Goal: Transaction & Acquisition: Obtain resource

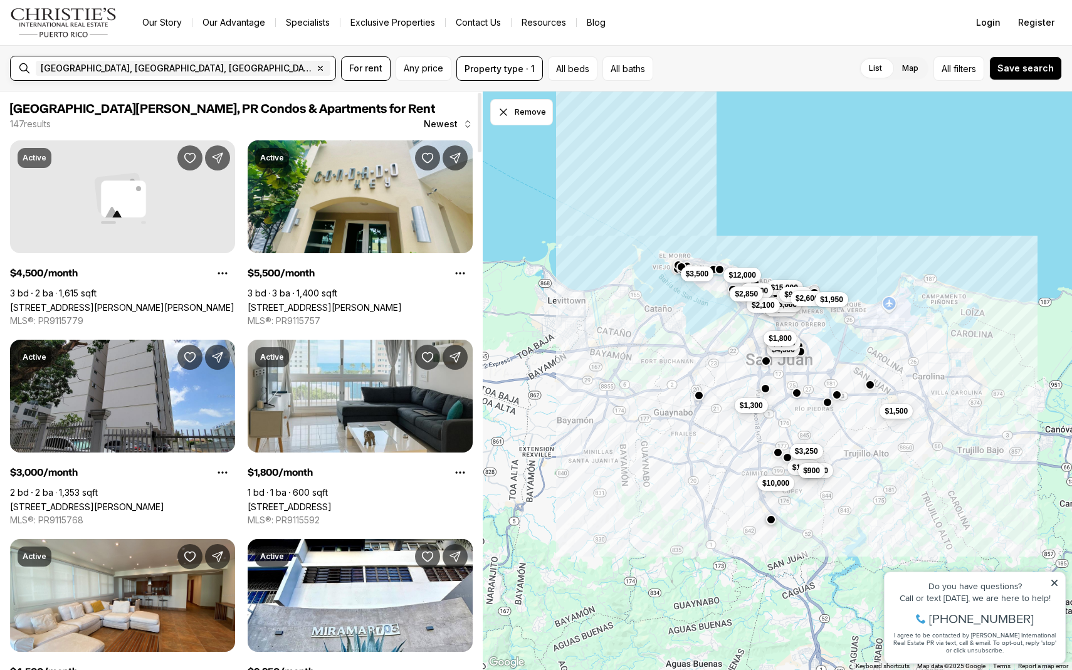
click at [285, 75] on div "[GEOGRAPHIC_DATA], [GEOGRAPHIC_DATA], [GEOGRAPHIC_DATA] Remove [GEOGRAPHIC_DATA…" at bounding box center [183, 68] width 305 height 25
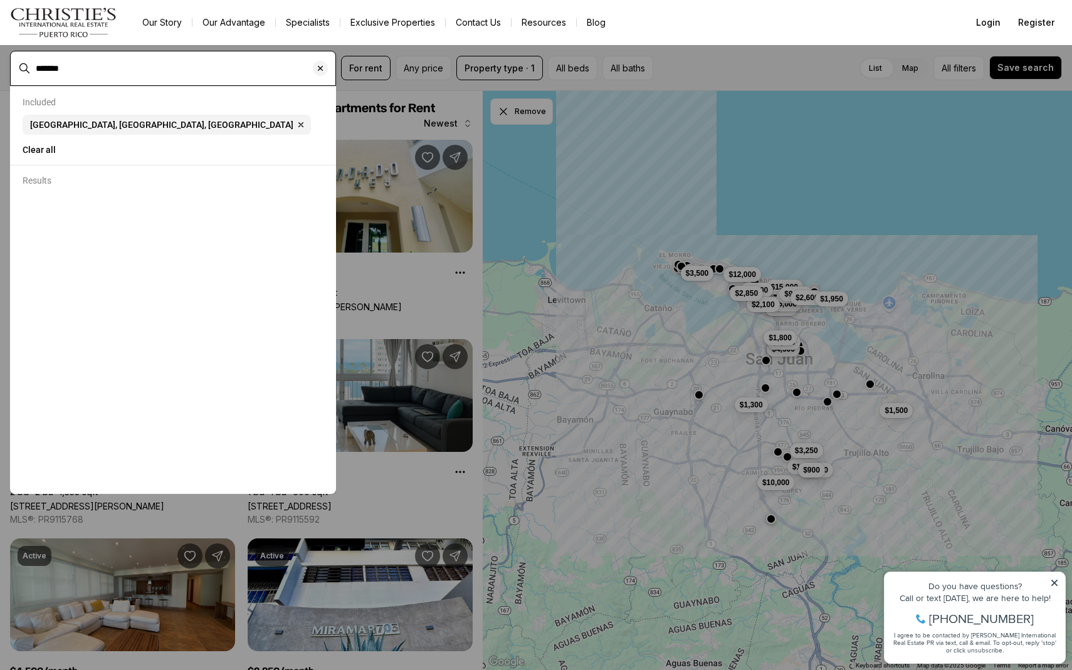
type input "*******"
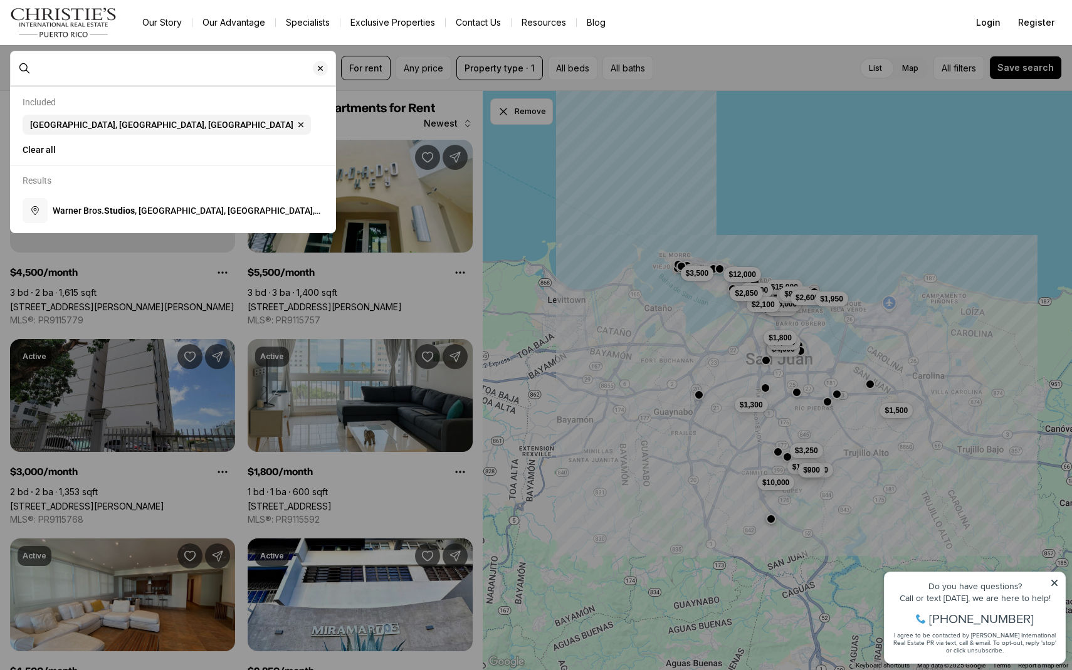
click at [180, 77] on div at bounding box center [183, 68] width 305 height 21
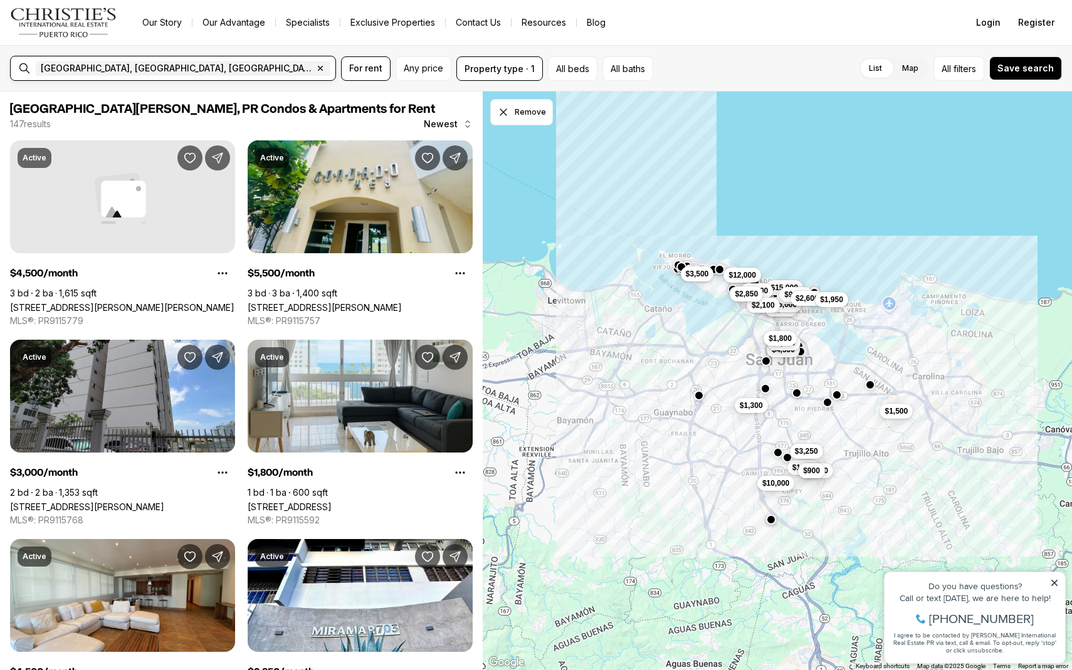
click at [333, 70] on input "text" at bounding box center [377, 68] width 89 height 15
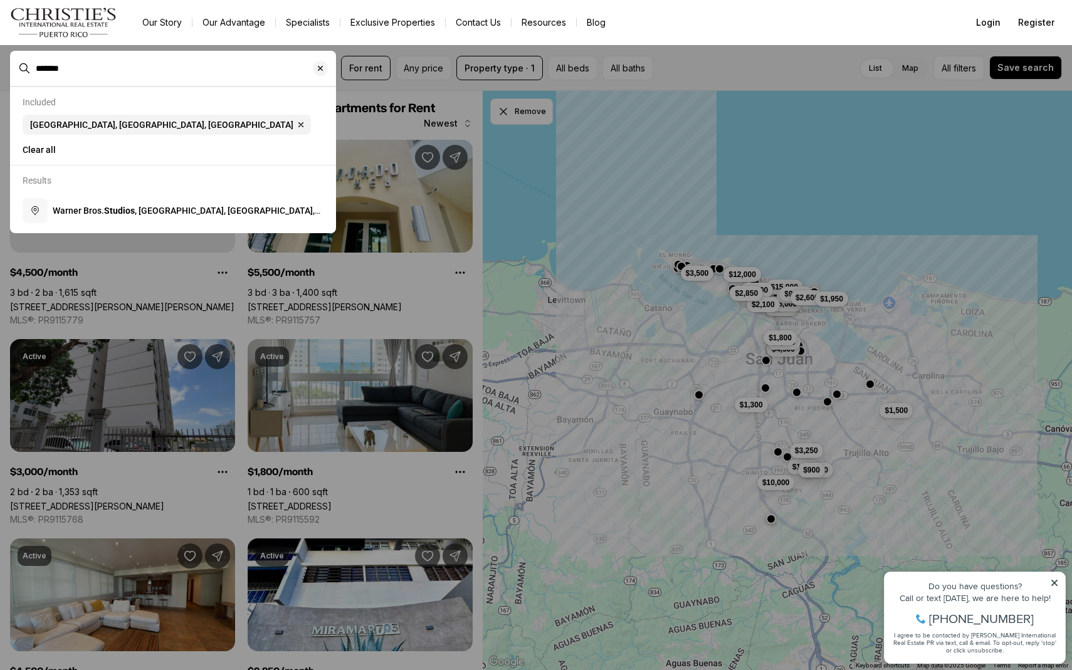
type input "*******"
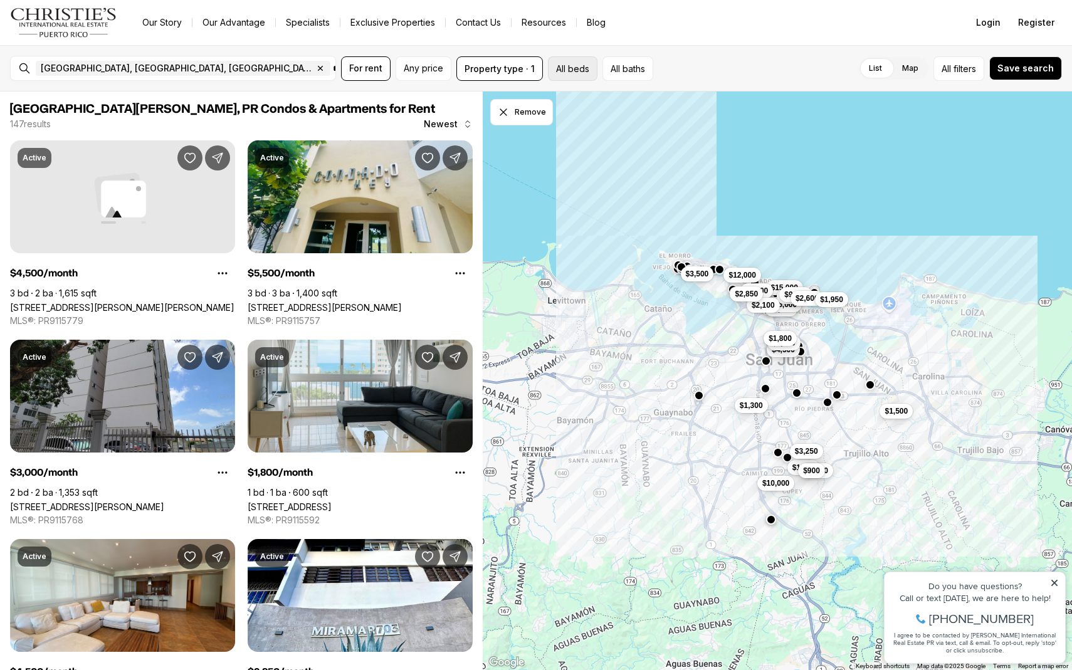
click at [584, 70] on button "All beds" at bounding box center [573, 68] width 50 height 24
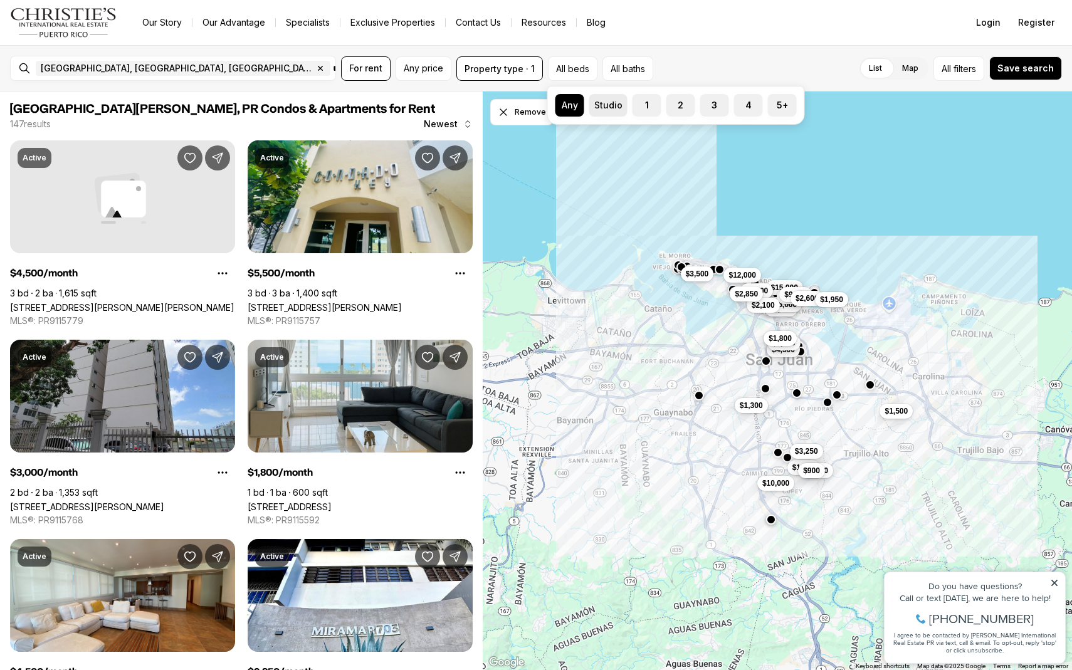
click at [609, 105] on label "Studio" at bounding box center [608, 105] width 38 height 23
click at [602, 105] on button "Studio" at bounding box center [595, 100] width 13 height 13
click at [629, 66] on button "All baths" at bounding box center [622, 68] width 51 height 24
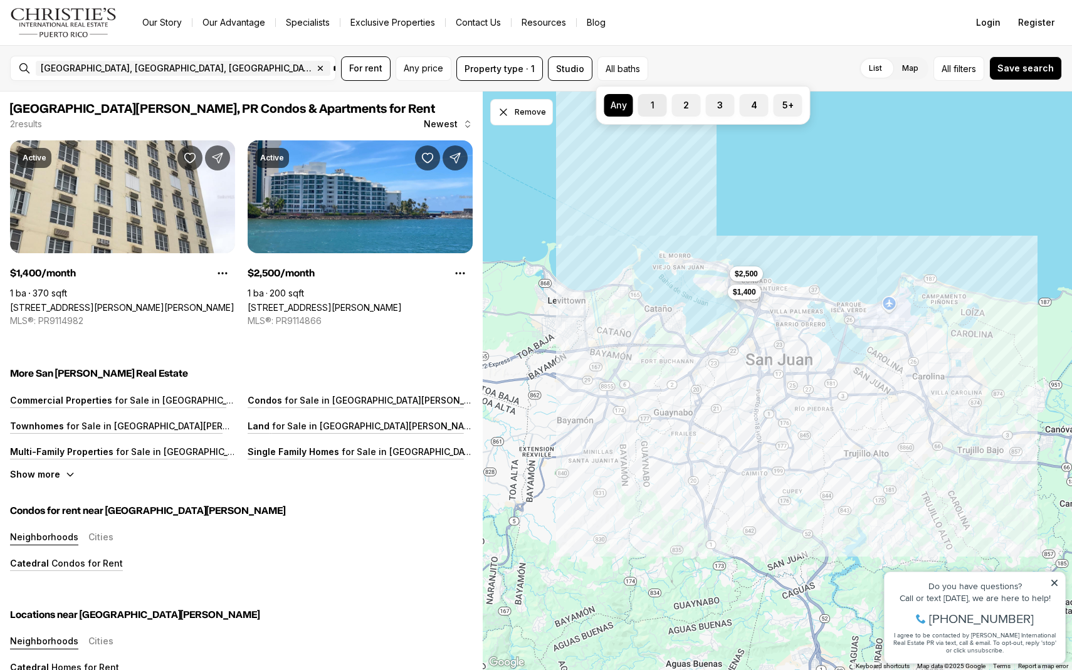
click at [648, 97] on button "1" at bounding box center [644, 100] width 13 height 13
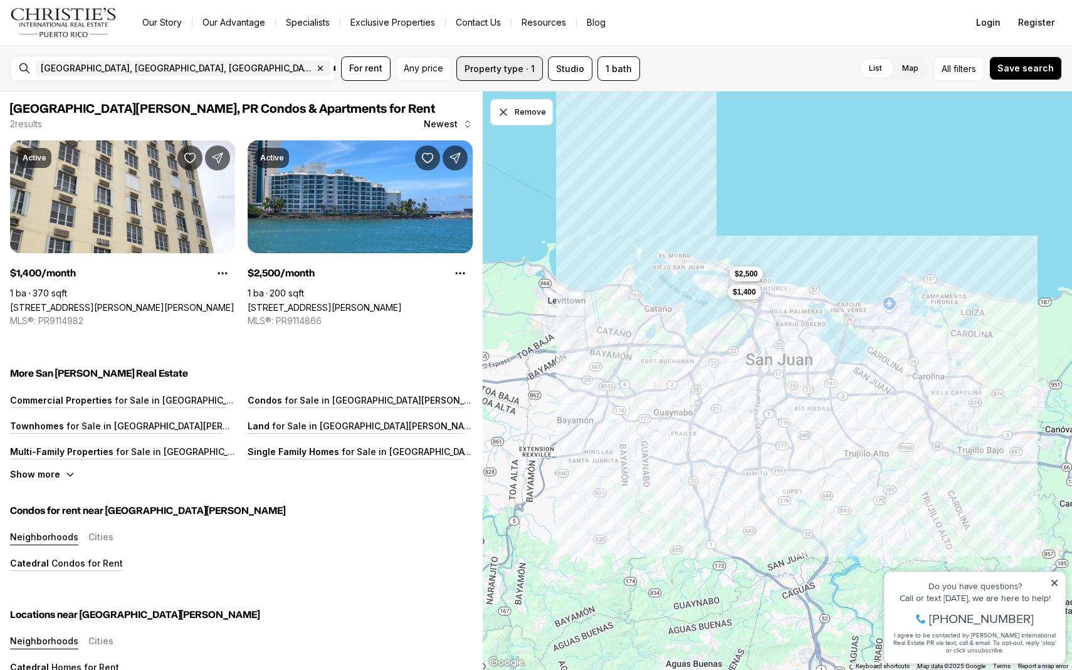
click at [517, 65] on button "Property type · 1" at bounding box center [499, 68] width 87 height 24
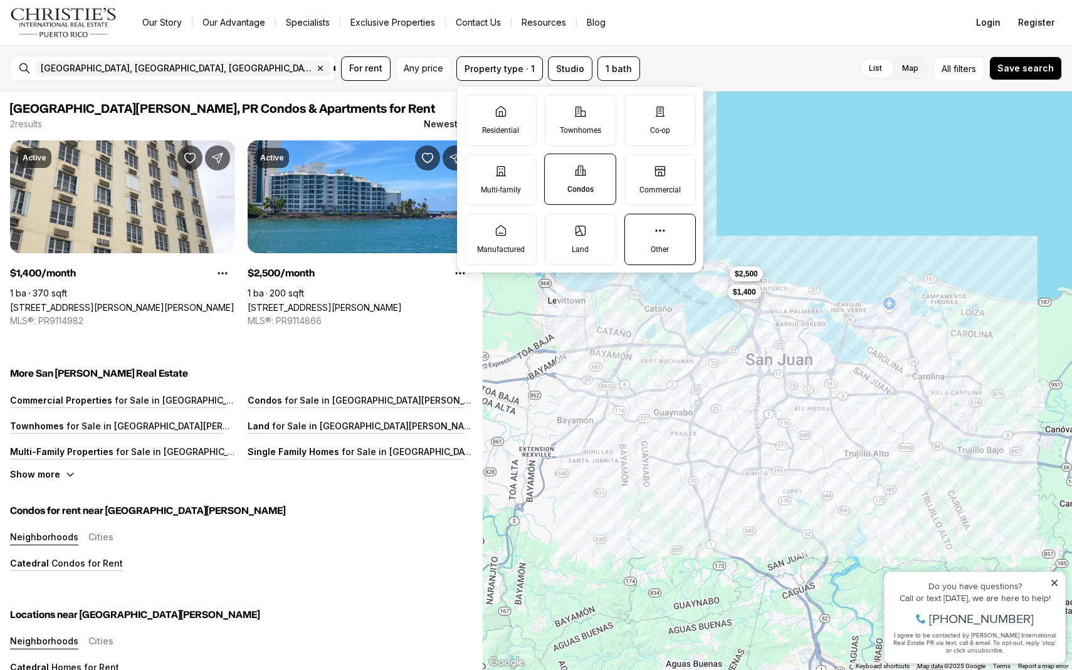
click at [658, 237] on label "Other" at bounding box center [659, 239] width 71 height 51
click at [638, 227] on button "Other" at bounding box center [631, 220] width 13 height 13
click at [671, 246] on label "Other" at bounding box center [660, 238] width 72 height 51
click at [637, 226] on button "Other" at bounding box center [630, 220] width 13 height 13
click at [666, 233] on label "Other" at bounding box center [659, 239] width 71 height 51
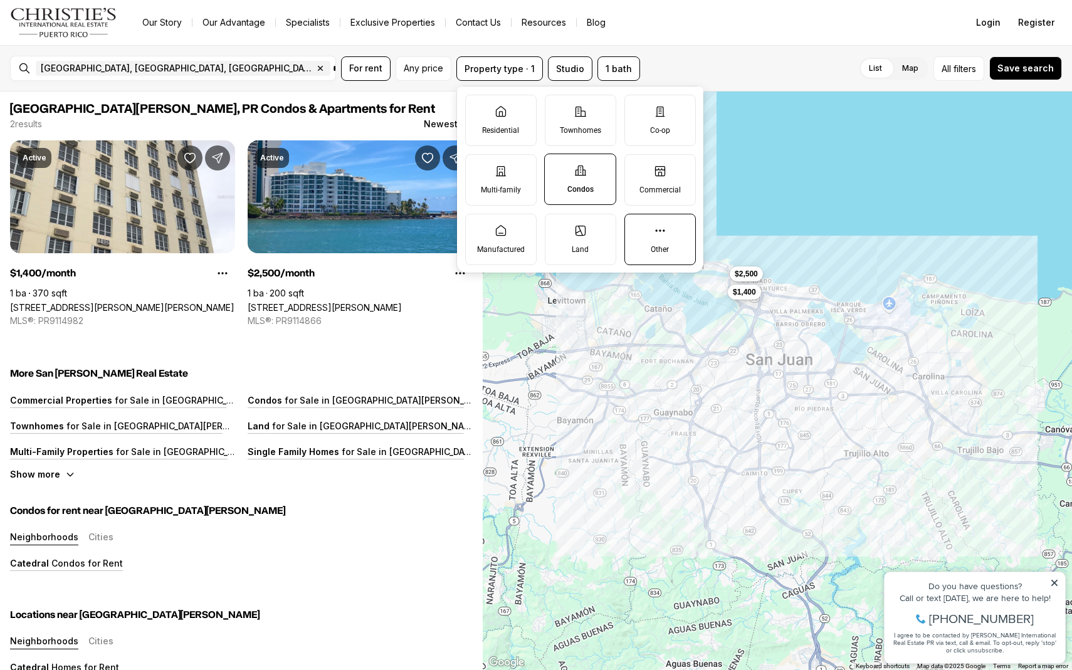
click at [638, 227] on button "Other" at bounding box center [631, 220] width 13 height 13
click at [589, 190] on p "Condos" at bounding box center [580, 189] width 26 height 10
click at [557, 167] on button "Condos" at bounding box center [551, 160] width 13 height 13
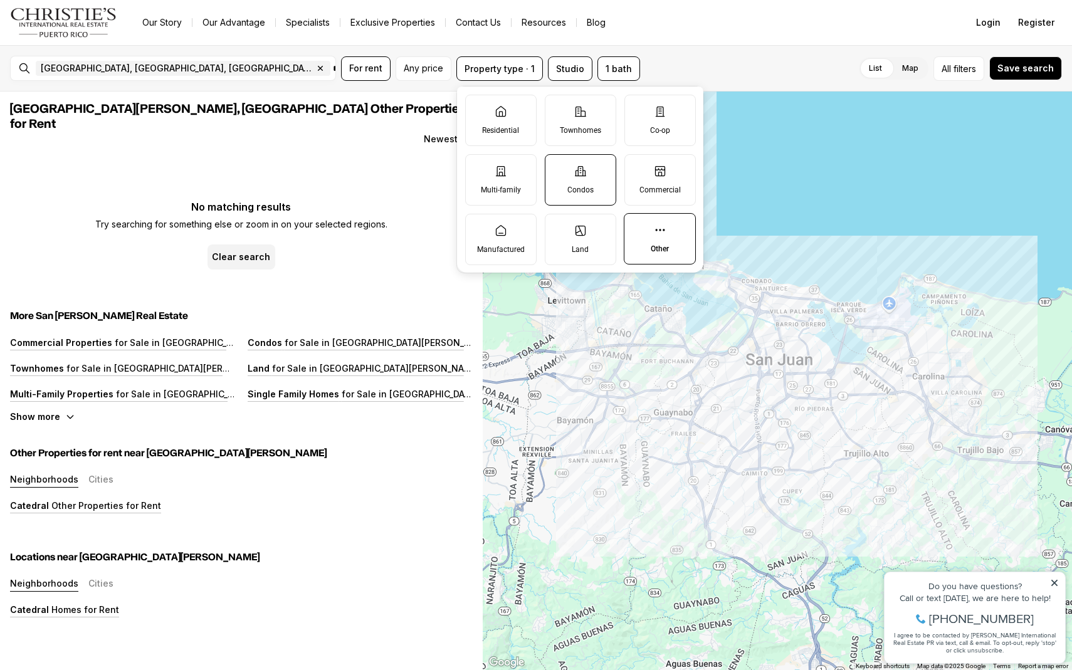
click at [585, 181] on label "Condos" at bounding box center [580, 179] width 71 height 51
click at [558, 167] on button "Condos" at bounding box center [551, 161] width 13 height 13
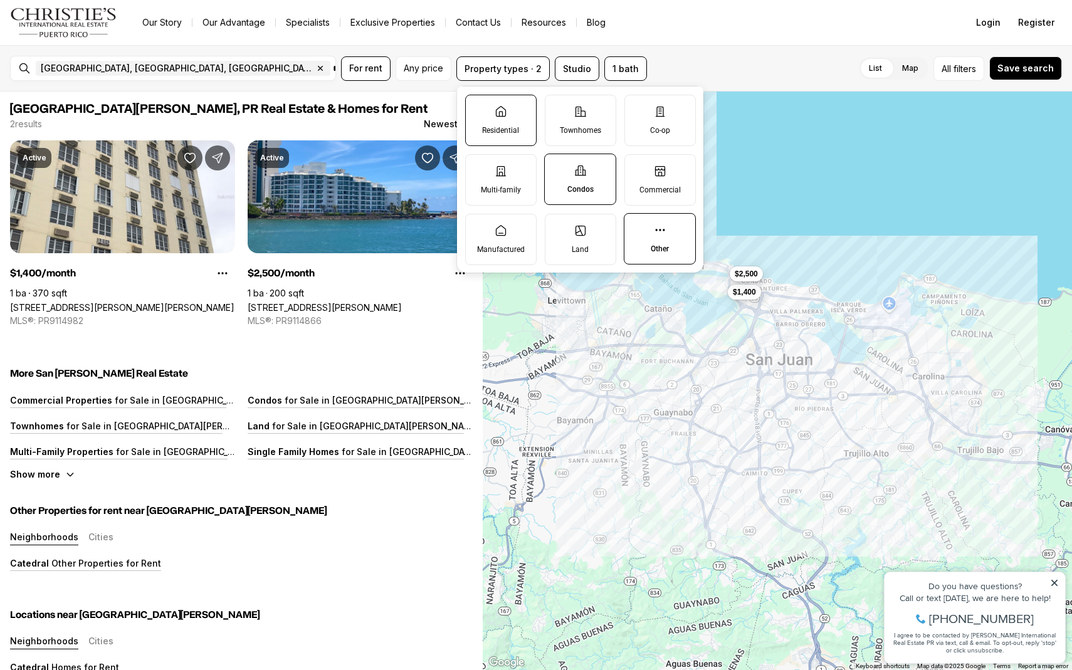
click at [516, 130] on p "Residential" at bounding box center [500, 130] width 37 height 10
click at [478, 108] on button "Residential" at bounding box center [472, 101] width 13 height 13
click at [587, 125] on p "Townhomes" at bounding box center [580, 130] width 41 height 10
click at [558, 108] on button "Townhomes" at bounding box center [551, 101] width 13 height 13
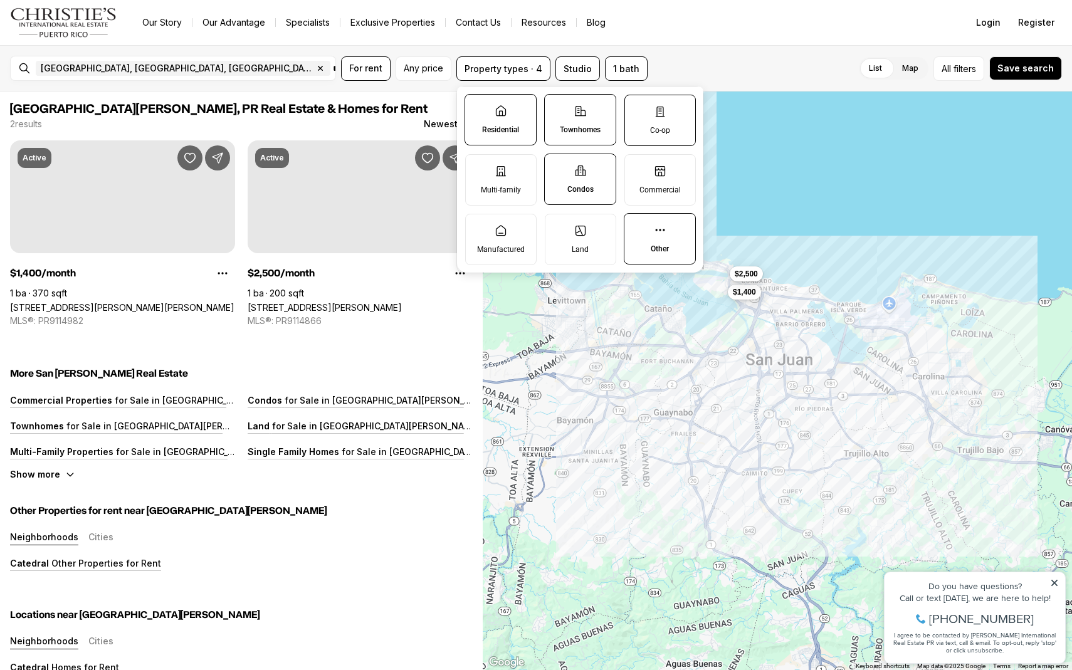
click at [652, 103] on label "Co-op" at bounding box center [659, 120] width 71 height 51
click at [638, 103] on button "Co-op" at bounding box center [631, 101] width 13 height 13
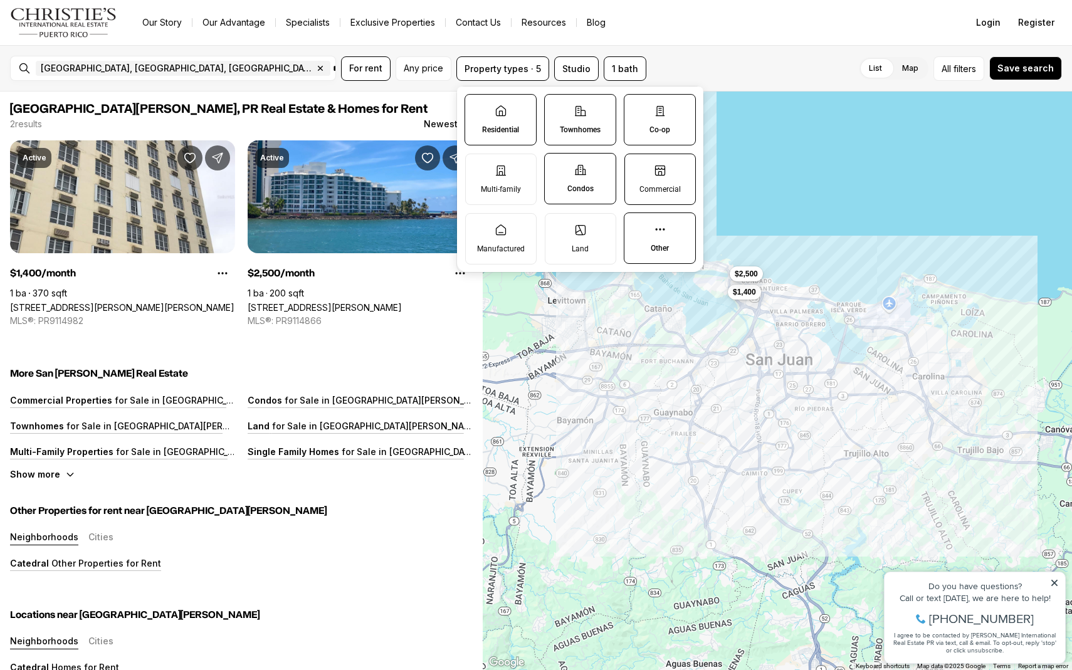
click at [665, 163] on label "Commercial" at bounding box center [659, 179] width 71 height 51
click at [638, 163] on button "Commercial" at bounding box center [631, 160] width 13 height 13
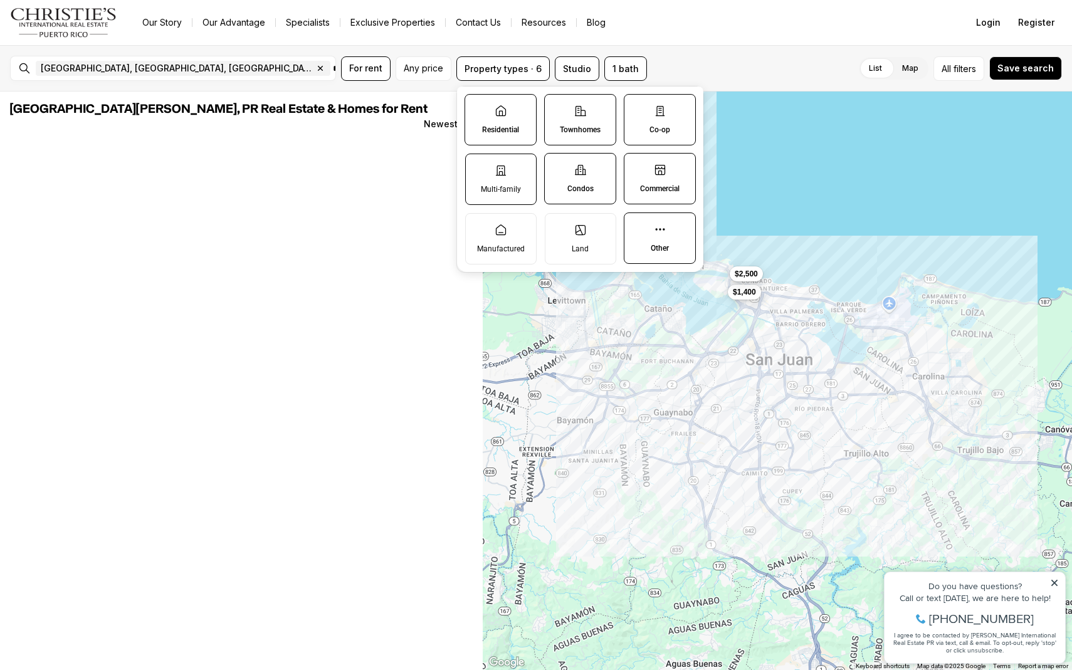
click at [514, 182] on label "Multi-family" at bounding box center [500, 179] width 71 height 51
click at [478, 167] on button "Multi-family" at bounding box center [472, 160] width 13 height 13
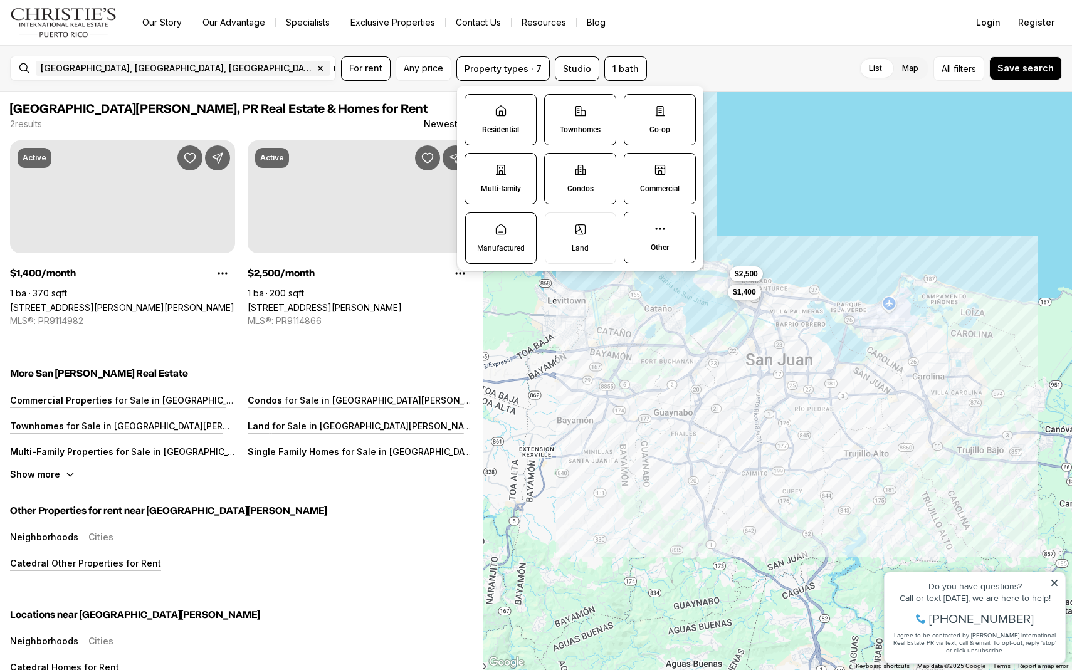
click at [521, 218] on label "Manufactured" at bounding box center [500, 238] width 71 height 51
click at [478, 218] on button "Manufactured" at bounding box center [472, 219] width 13 height 13
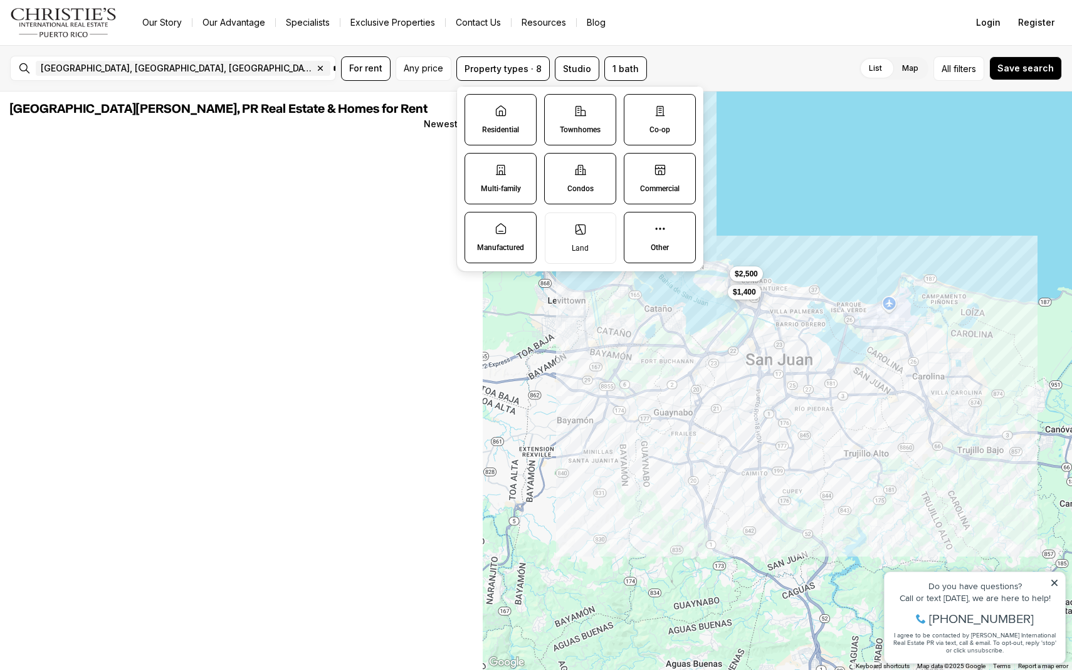
click at [651, 187] on p "Commercial" at bounding box center [659, 189] width 39 height 10
click at [637, 166] on button "Commercial" at bounding box center [630, 160] width 13 height 13
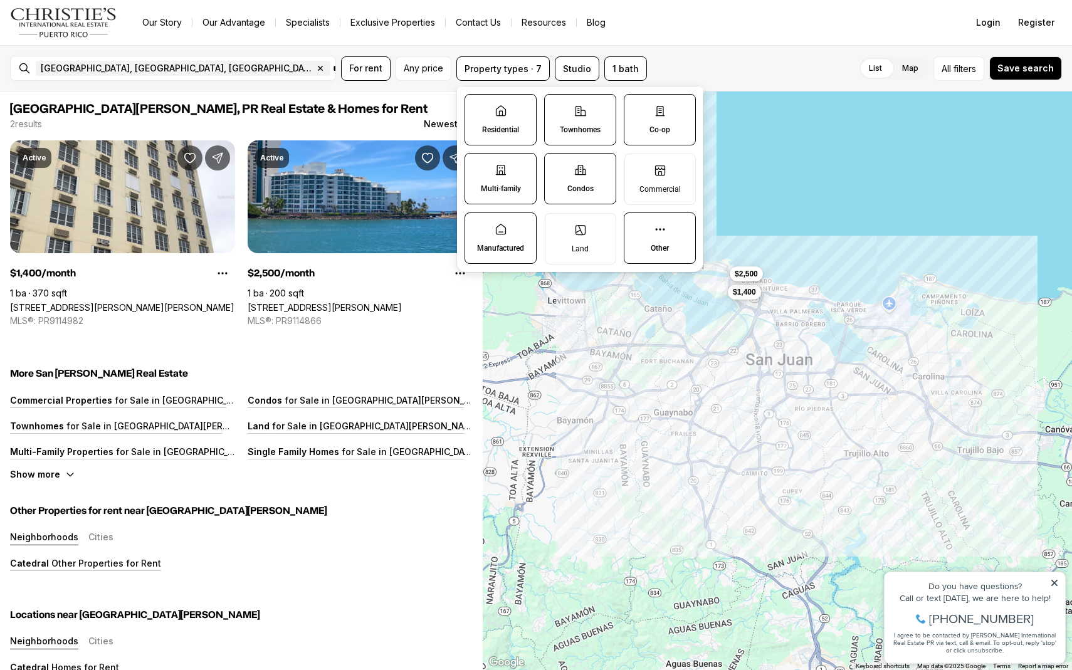
click at [512, 181] on label "Multi-family" at bounding box center [501, 178] width 72 height 51
click at [478, 166] on button "Multi-family" at bounding box center [471, 160] width 13 height 13
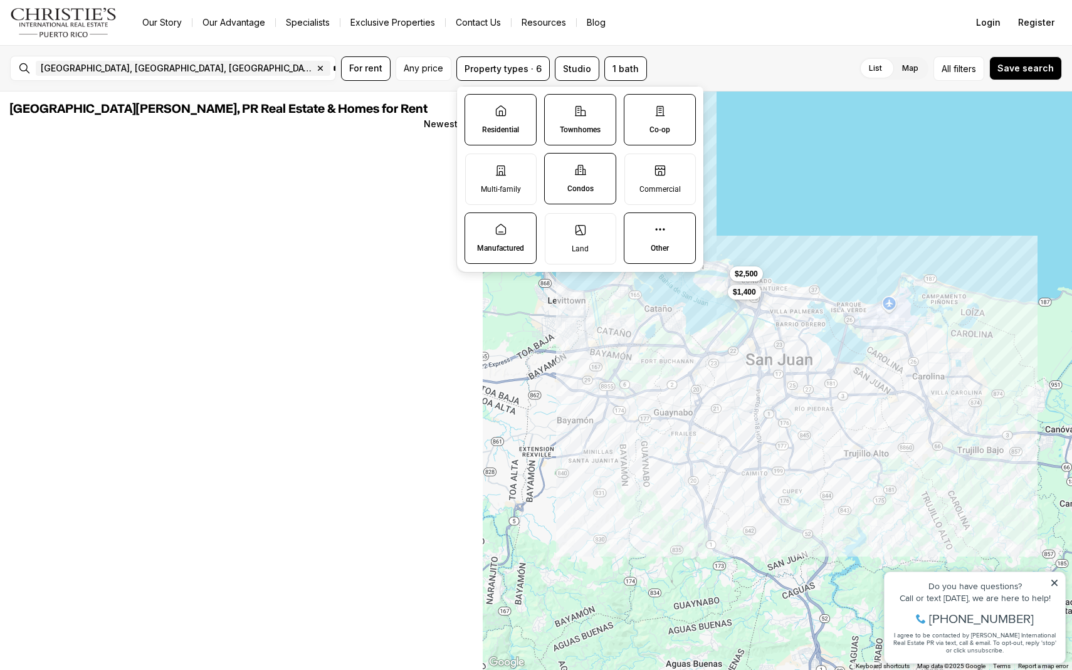
click at [512, 235] on label "Manufactured" at bounding box center [501, 238] width 72 height 51
click at [478, 226] on button "Manufactured" at bounding box center [471, 219] width 13 height 13
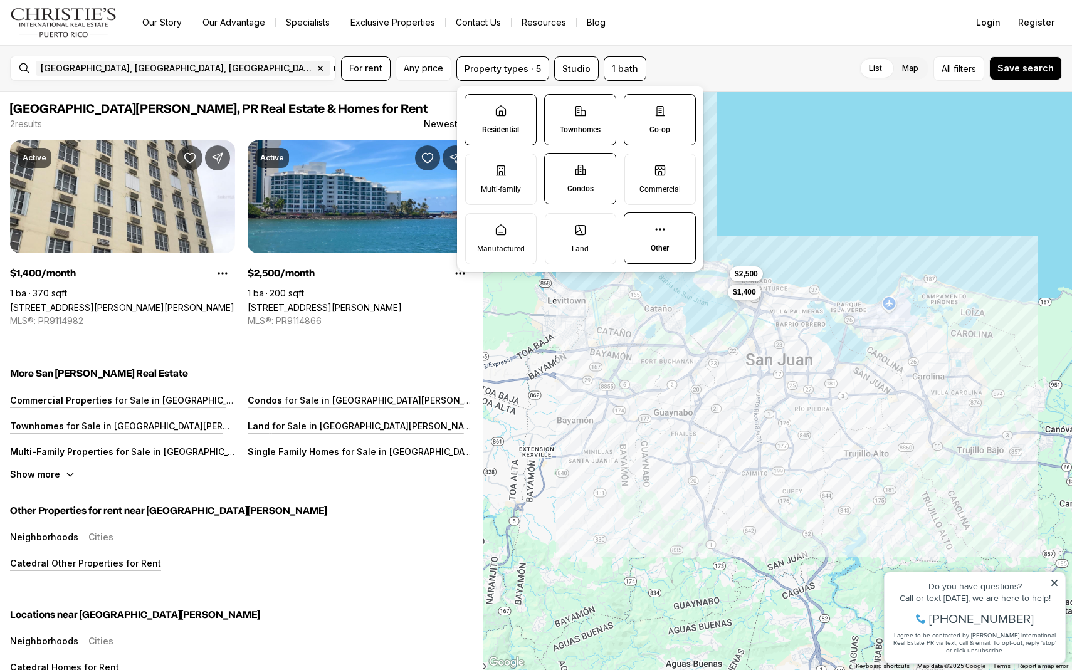
click at [543, 340] on div "$1,400 $2,500" at bounding box center [778, 381] width 590 height 579
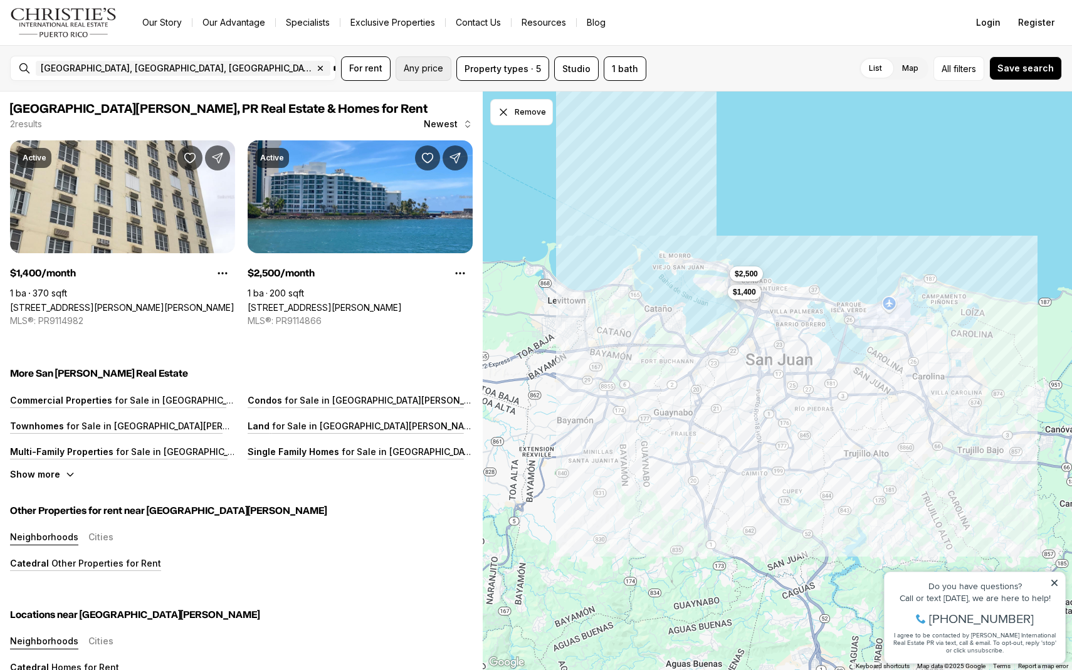
click at [451, 66] on button "Any price" at bounding box center [424, 68] width 56 height 24
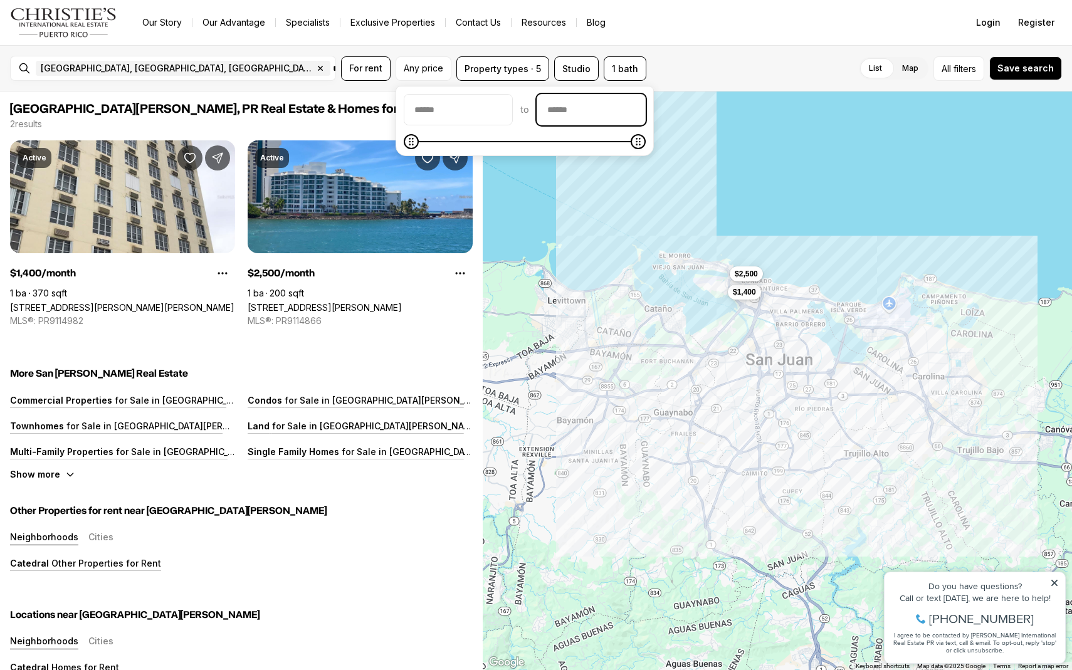
click at [581, 112] on input "priceMax" at bounding box center [591, 110] width 108 height 30
type input "******"
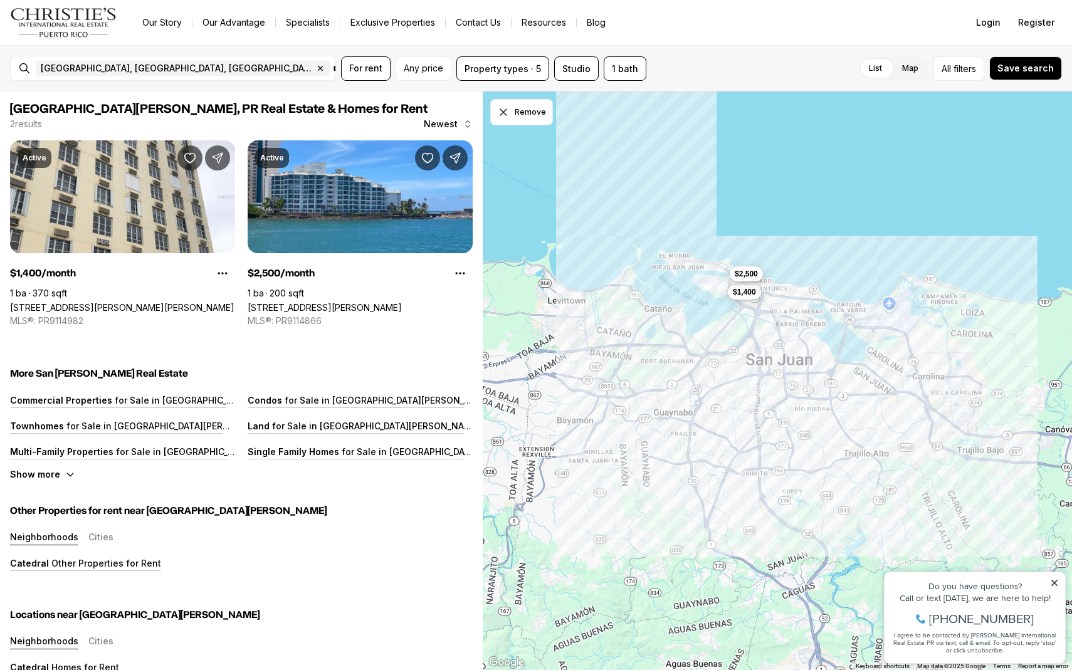
drag, startPoint x: 743, startPoint y: 98, endPoint x: 733, endPoint y: 100, distance: 10.7
click at [743, 98] on div "$1,400 $2,500" at bounding box center [778, 381] width 590 height 579
click at [551, 82] on div "[GEOGRAPHIC_DATA], [GEOGRAPHIC_DATA], [GEOGRAPHIC_DATA] Remove [GEOGRAPHIC_DATA…" at bounding box center [536, 68] width 1072 height 46
click at [530, 73] on button "Property types · 5" at bounding box center [502, 68] width 93 height 24
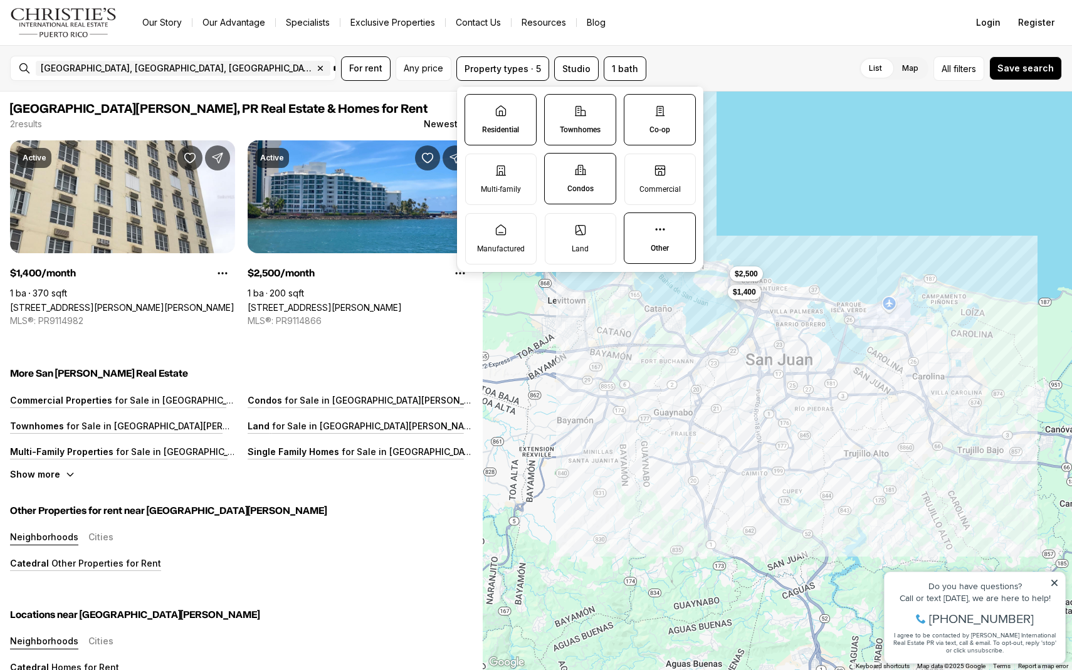
click at [675, 217] on label "Other" at bounding box center [660, 238] width 72 height 51
click at [637, 217] on button "Other" at bounding box center [630, 219] width 13 height 13
click at [589, 189] on p "Condos" at bounding box center [580, 189] width 26 height 10
click at [557, 166] on button "Condos" at bounding box center [551, 160] width 13 height 13
click at [583, 142] on label "Townhomes" at bounding box center [580, 119] width 72 height 51
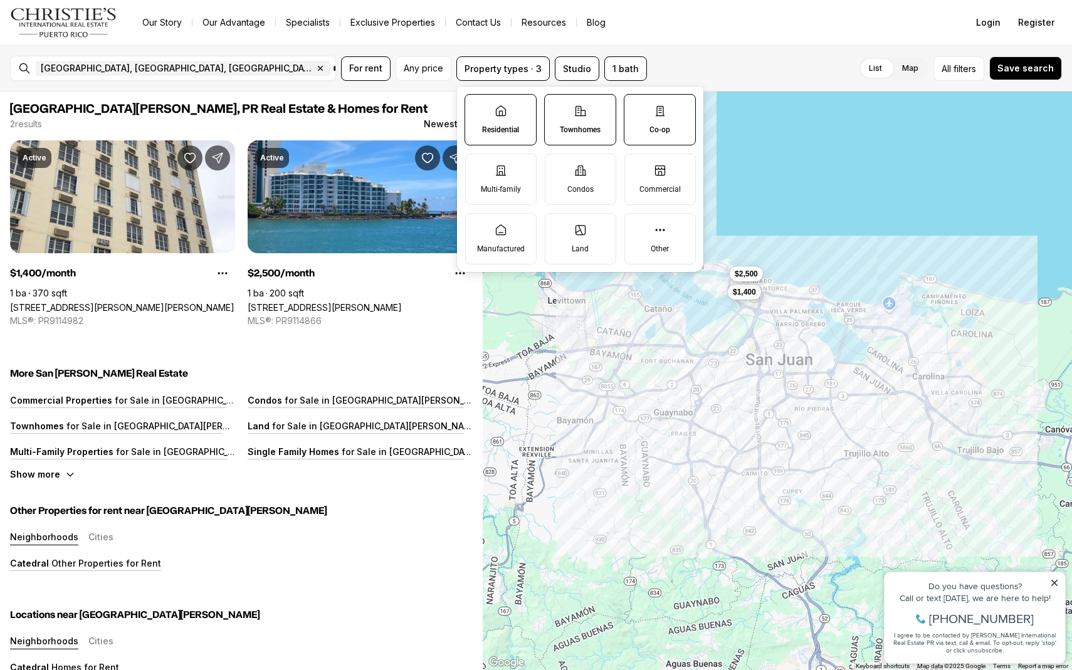
click at [557, 107] on button "Townhomes" at bounding box center [551, 101] width 13 height 13
click at [636, 130] on label "Co-op" at bounding box center [660, 119] width 72 height 51
click at [636, 107] on button "Co-op" at bounding box center [630, 101] width 13 height 13
click at [475, 130] on label "Residential" at bounding box center [501, 119] width 72 height 51
click at [475, 107] on button "Residential" at bounding box center [471, 101] width 13 height 13
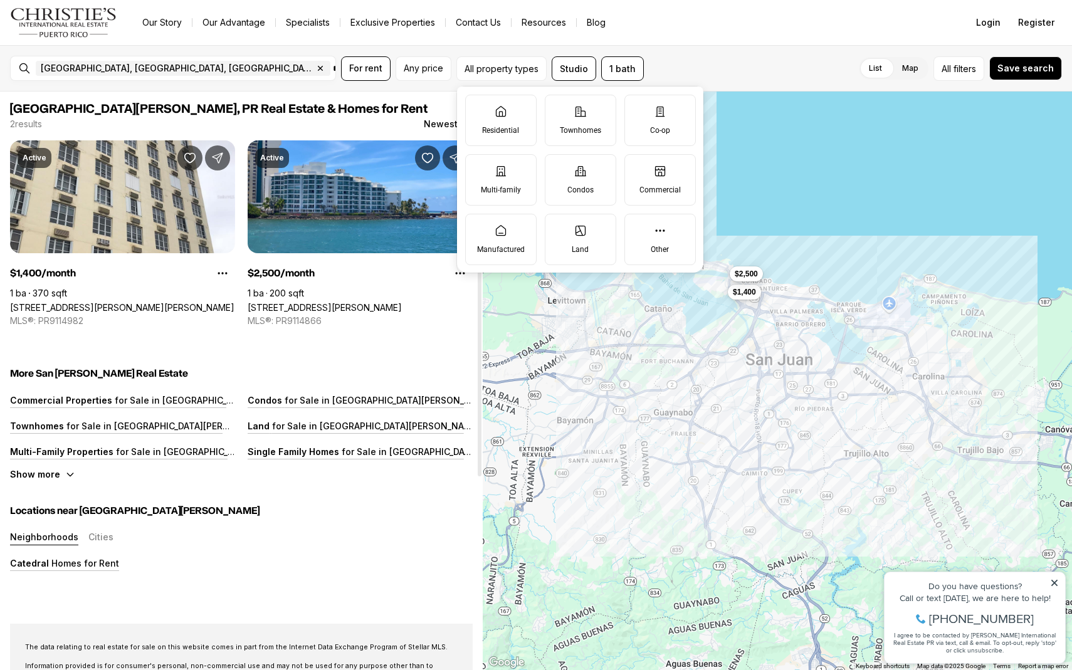
click at [411, 362] on div "[GEOGRAPHIC_DATA][PERSON_NAME], PR Real Estate & Homes for Rent 2 results Newes…" at bounding box center [241, 531] width 483 height 878
